Goal: Navigation & Orientation: Understand site structure

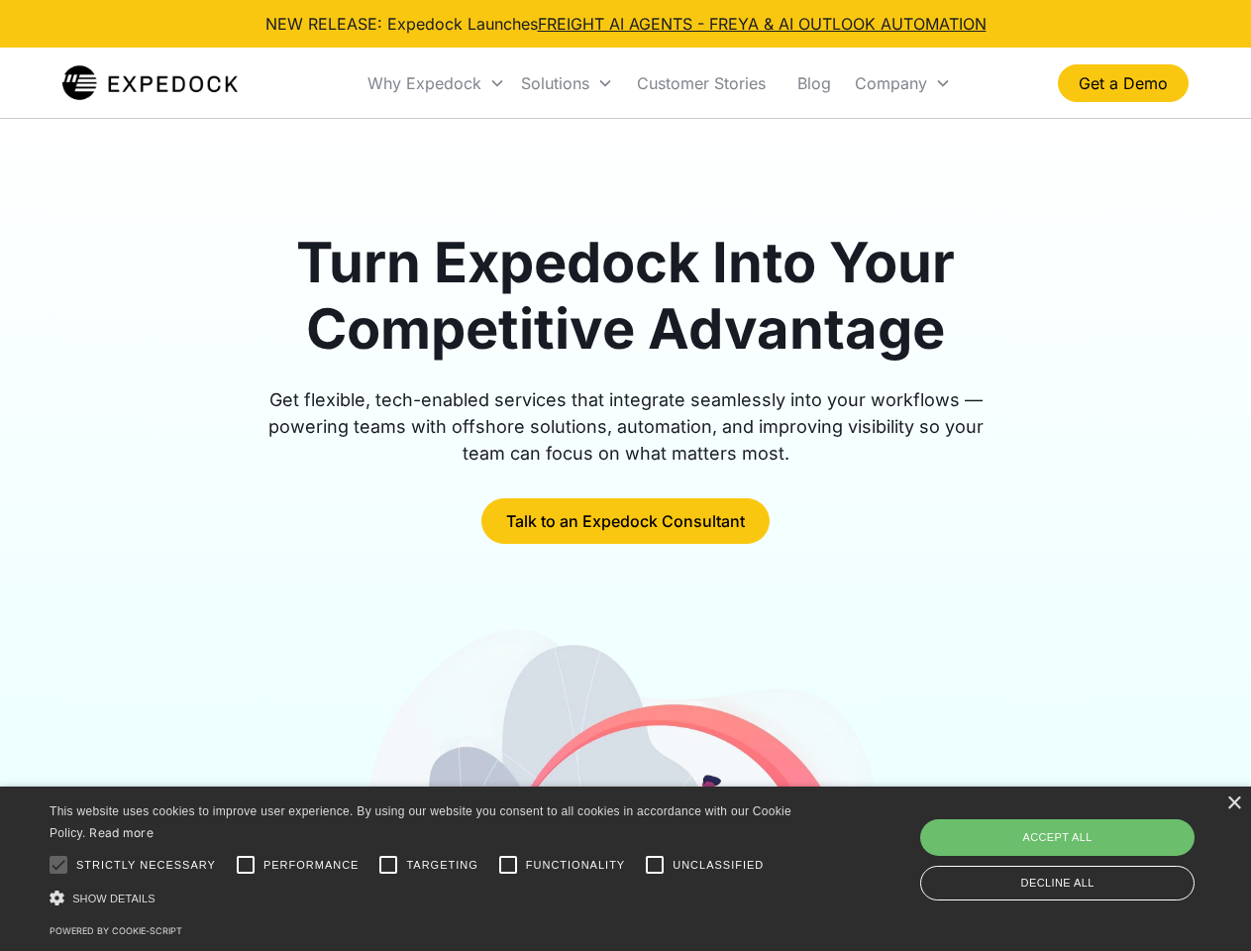
click at [437, 83] on div "Why Expedock" at bounding box center [424, 83] width 114 height 20
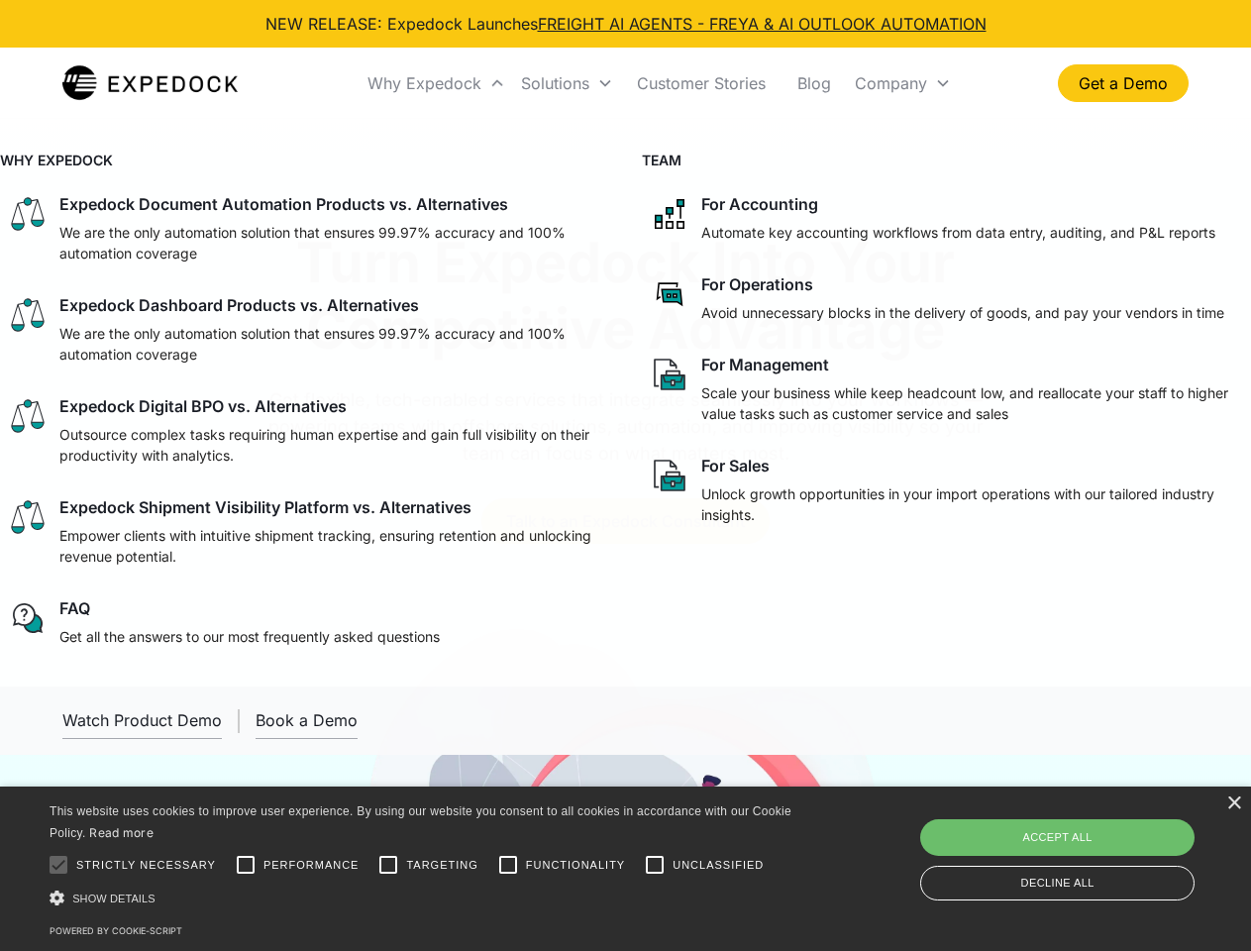
click at [566, 83] on div "Solutions" at bounding box center [555, 83] width 68 height 20
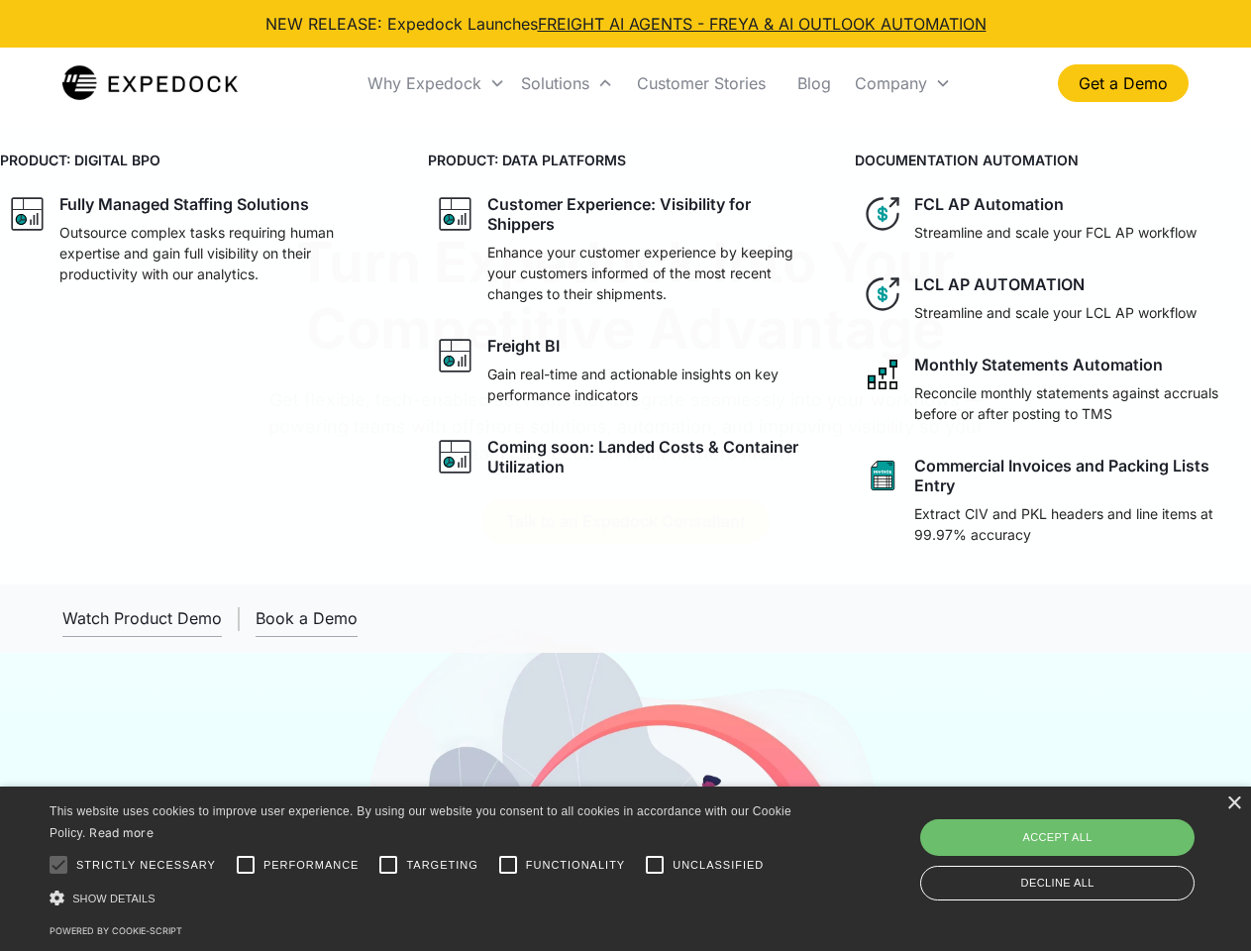
click at [902, 83] on div "Company" at bounding box center [891, 83] width 72 height 20
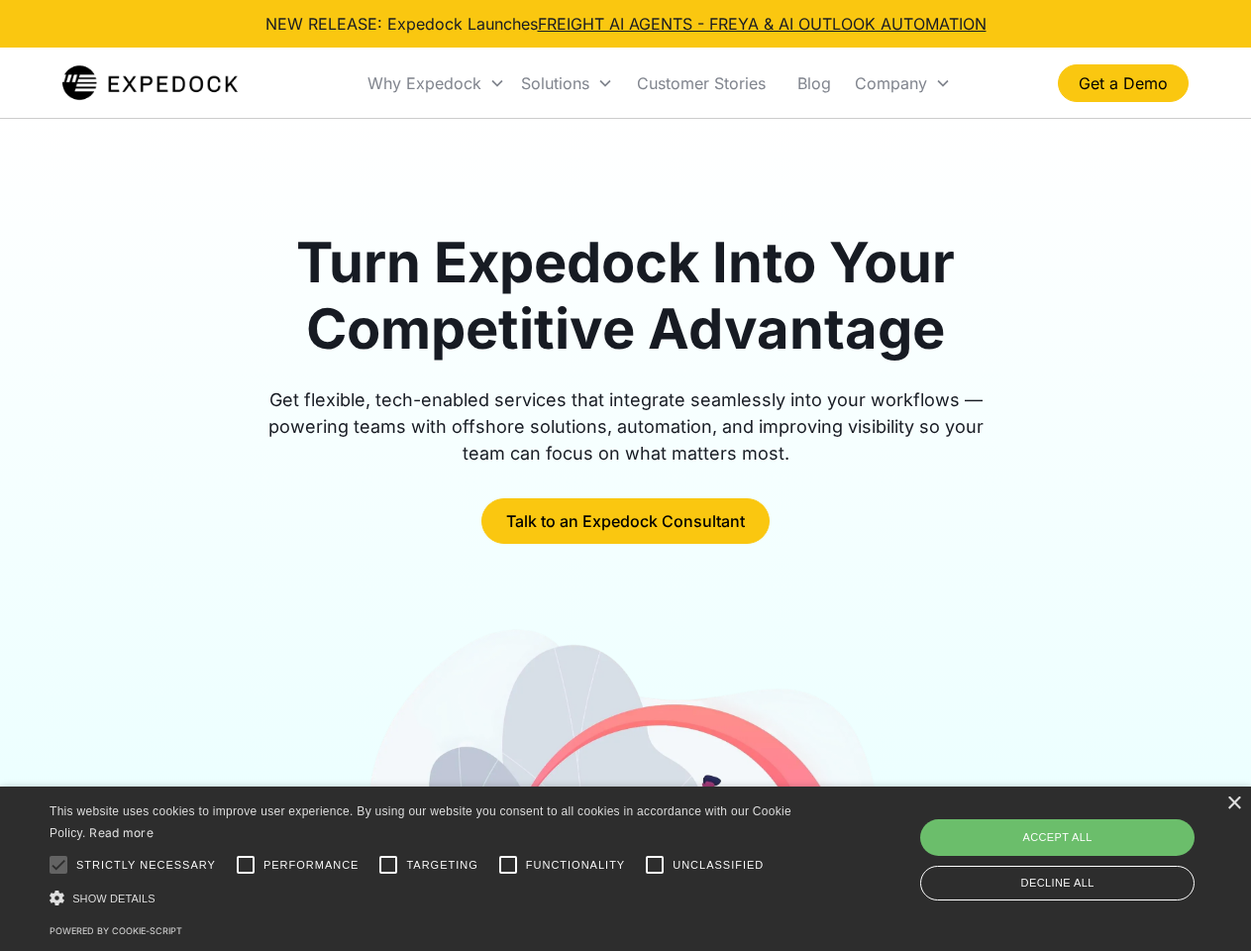
click at [58, 864] on div at bounding box center [59, 865] width 40 height 40
click at [246, 864] on input "Performance" at bounding box center [246, 865] width 40 height 40
checkbox input "true"
click at [388, 864] on input "Targeting" at bounding box center [388, 865] width 40 height 40
checkbox input "true"
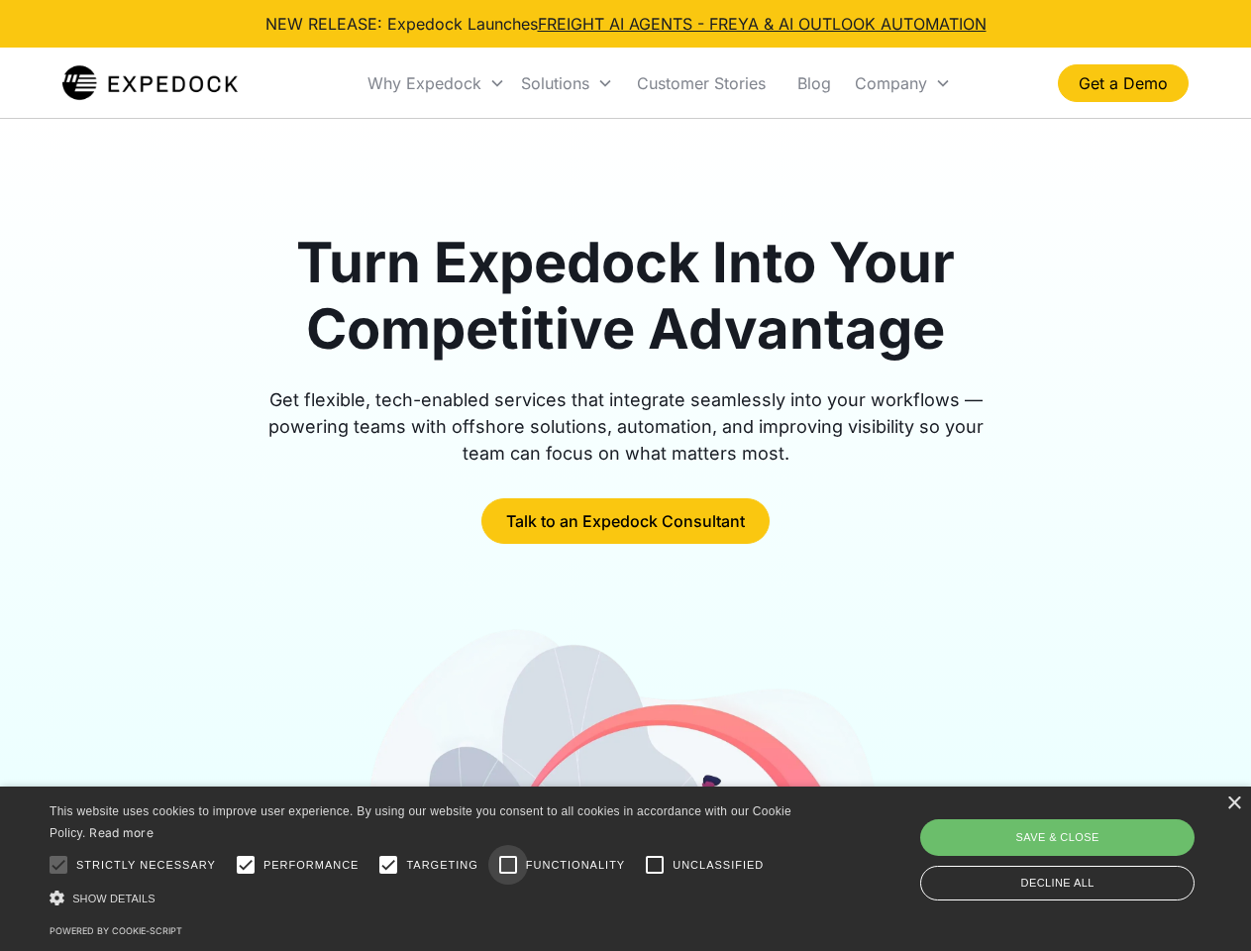
click at [508, 864] on input "Functionality" at bounding box center [508, 865] width 40 height 40
checkbox input "true"
click at [655, 864] on input "Unclassified" at bounding box center [655, 865] width 40 height 40
checkbox input "true"
click at [424, 897] on div "Show details Hide details" at bounding box center [424, 897] width 749 height 21
